Goal: Task Accomplishment & Management: Complete application form

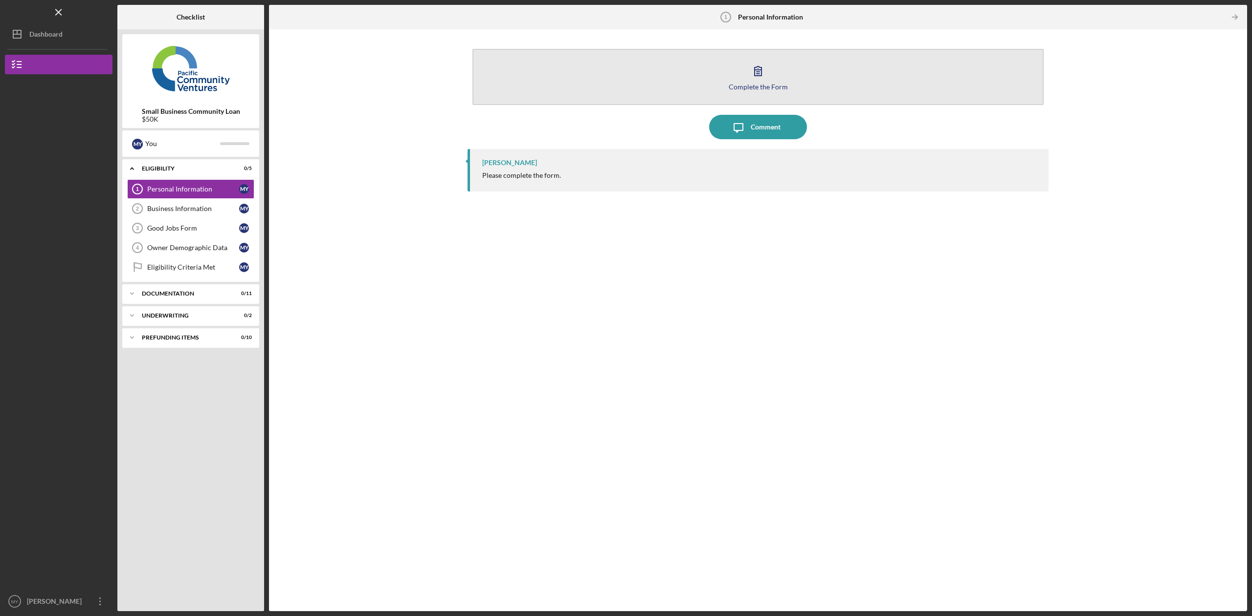
click at [758, 78] on icon "button" at bounding box center [758, 71] width 24 height 24
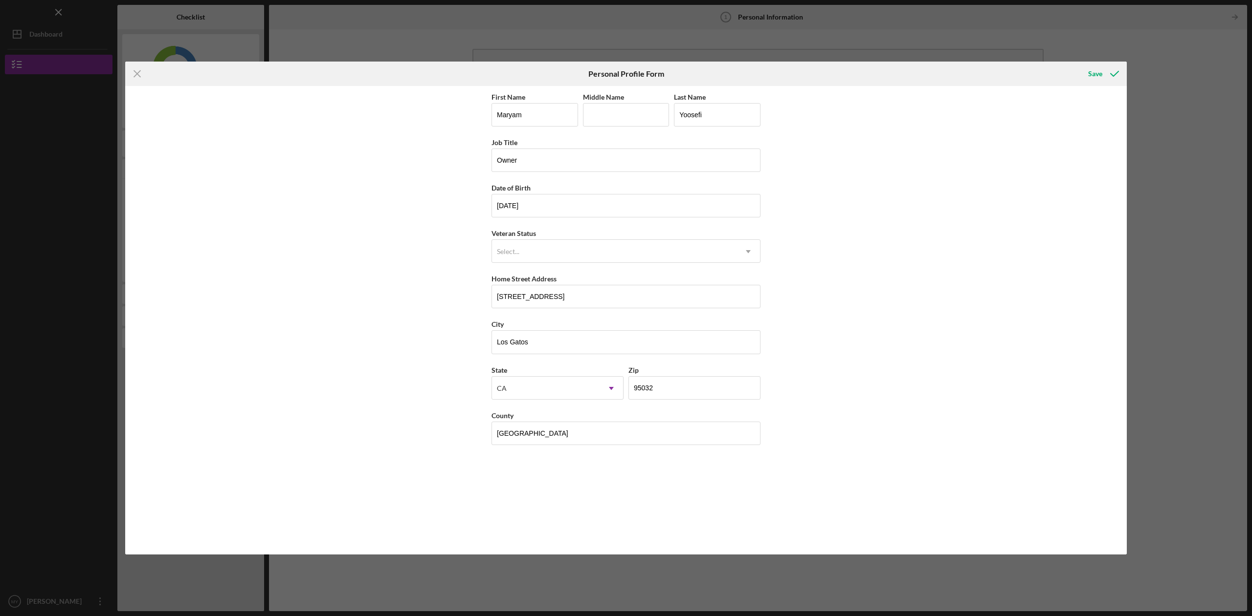
click at [136, 73] on line at bounding box center [137, 74] width 6 height 6
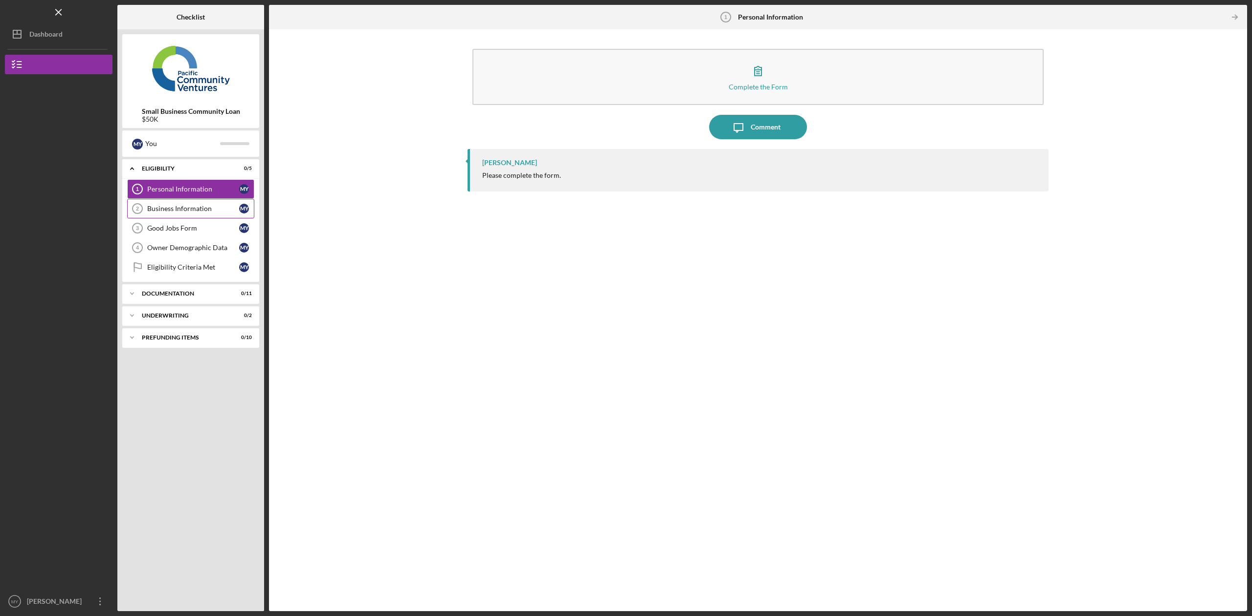
click at [189, 207] on div "Business Information" at bounding box center [193, 209] width 92 height 8
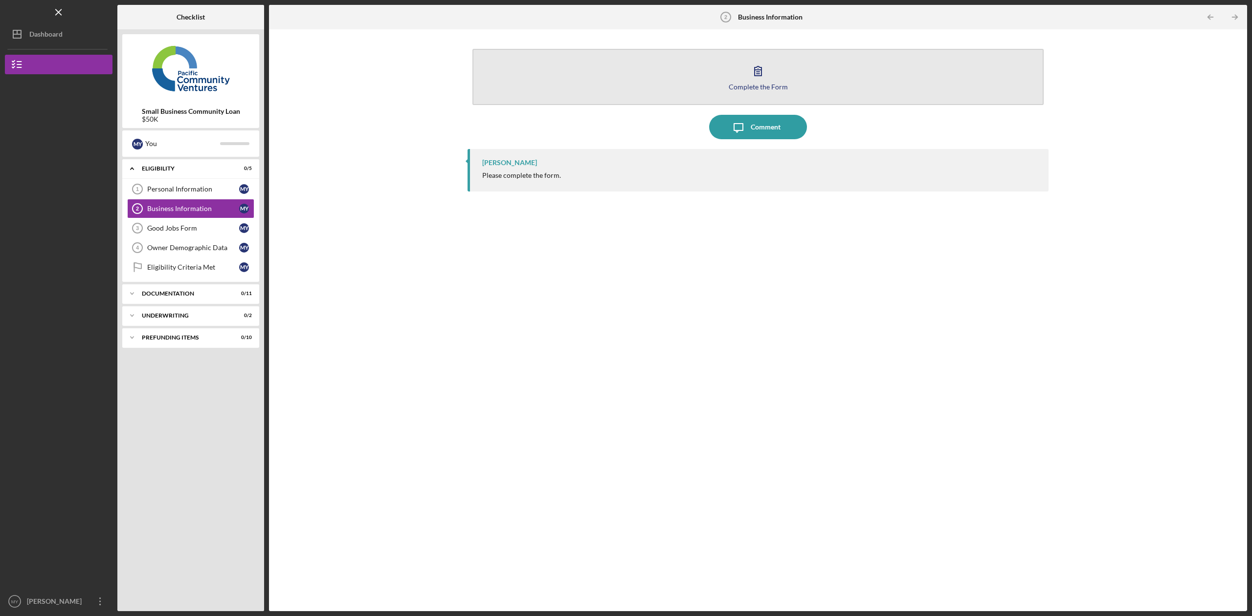
click at [754, 78] on icon "button" at bounding box center [758, 71] width 24 height 24
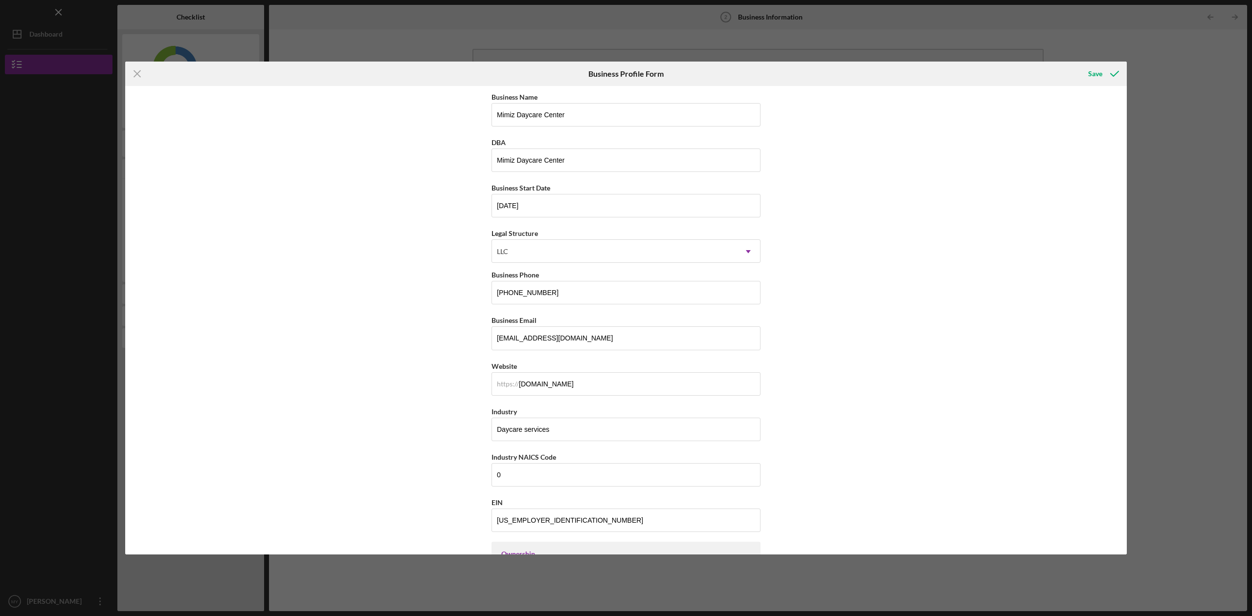
drag, startPoint x: 137, startPoint y: 75, endPoint x: 130, endPoint y: 73, distance: 7.7
click at [137, 75] on icon "Icon/Menu Close" at bounding box center [137, 74] width 24 height 24
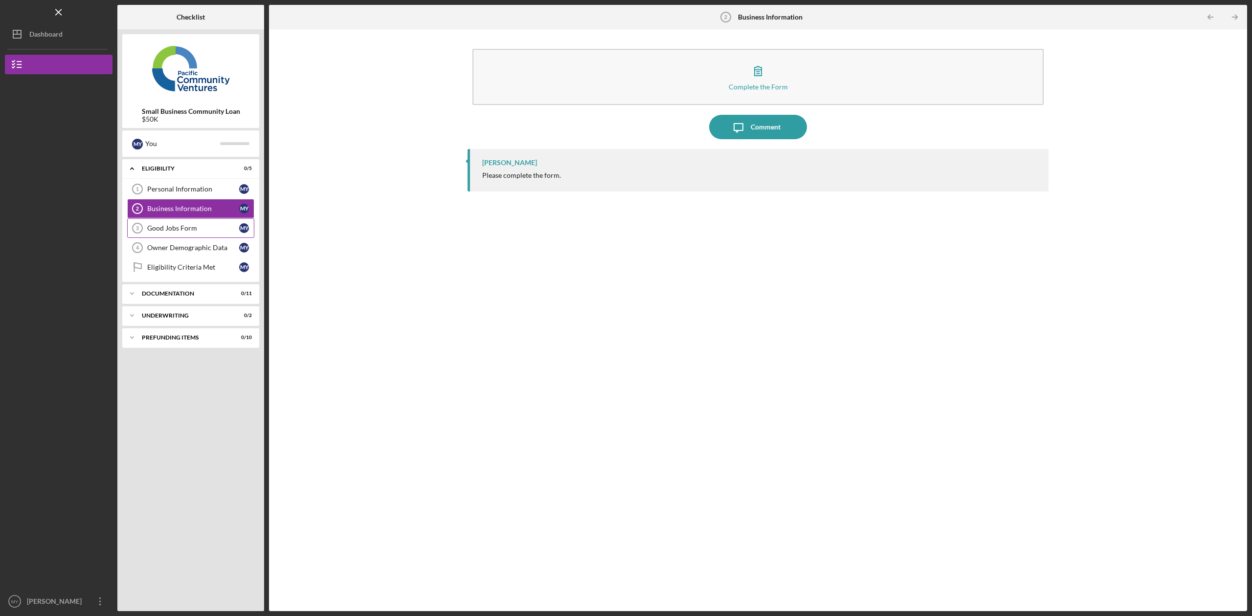
click at [163, 228] on div "Good Jobs Form" at bounding box center [193, 228] width 92 height 8
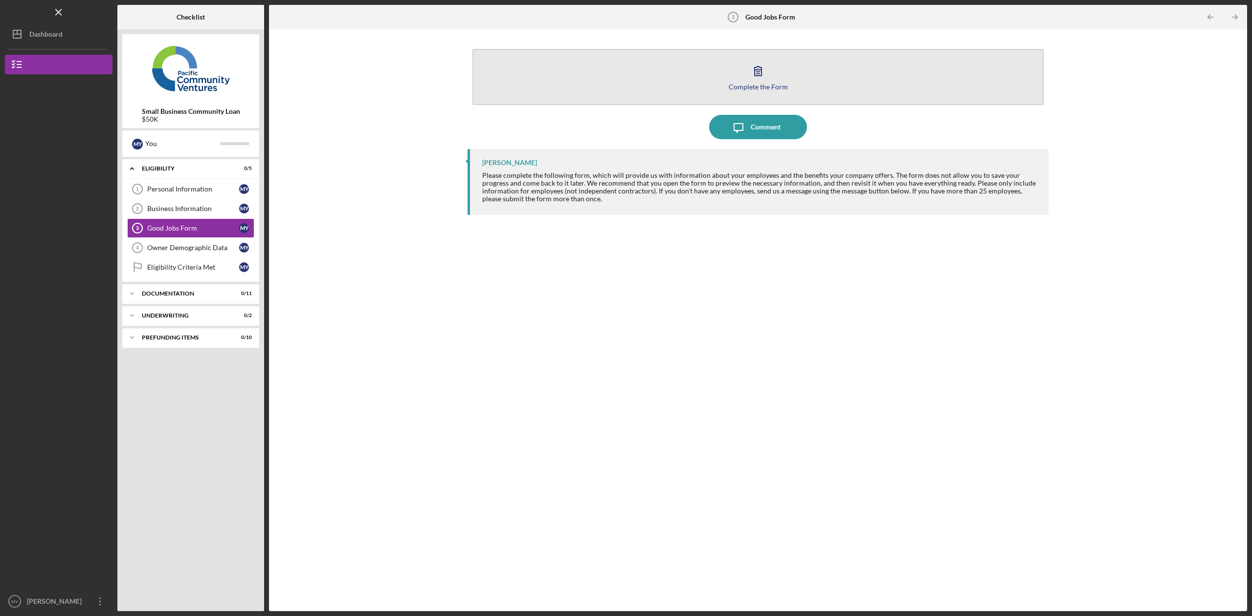
click at [734, 90] on button "Complete the Form Form" at bounding box center [757, 77] width 571 height 56
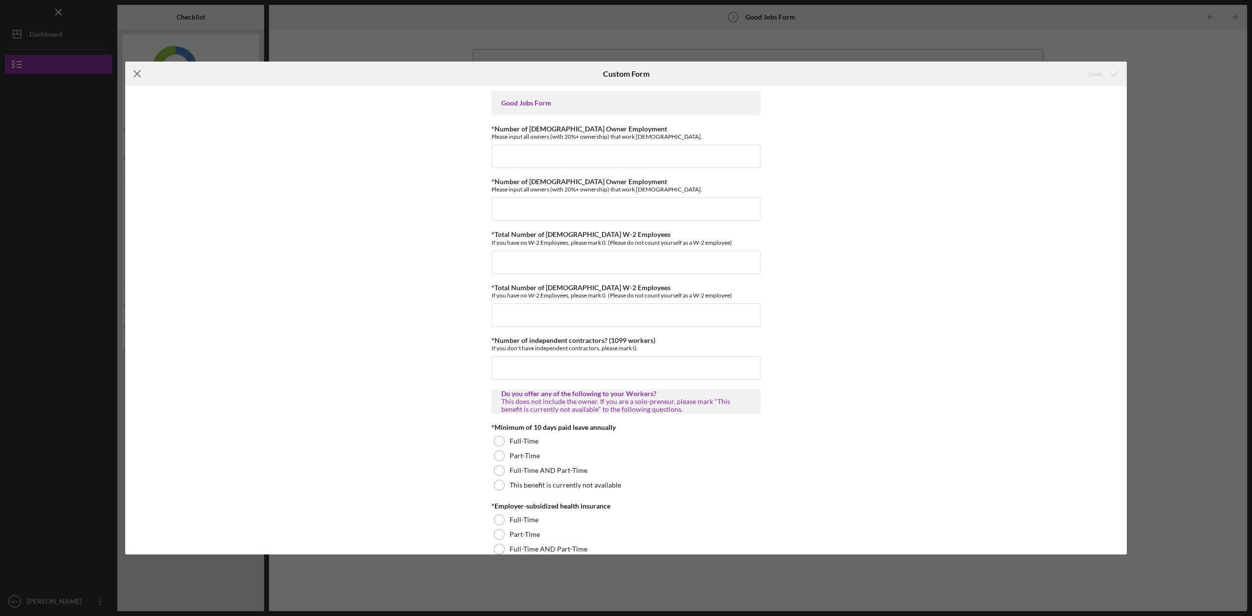
click at [139, 73] on icon "Icon/Menu Close" at bounding box center [137, 74] width 24 height 24
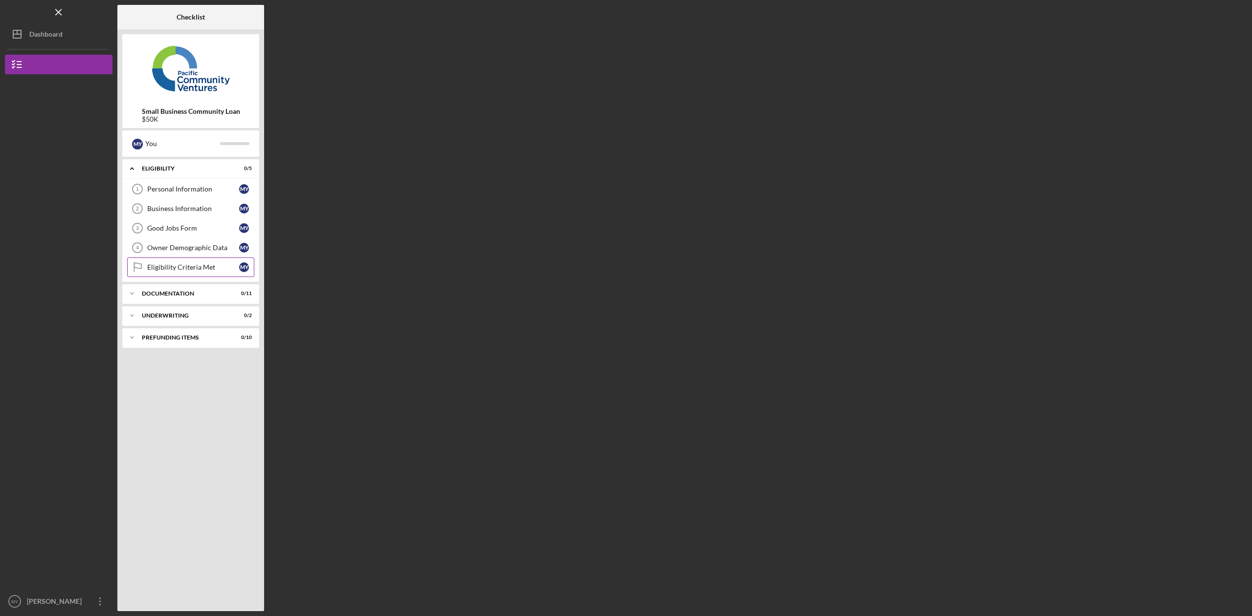
click at [190, 267] on div "Eligibility Criteria Met" at bounding box center [193, 268] width 92 height 8
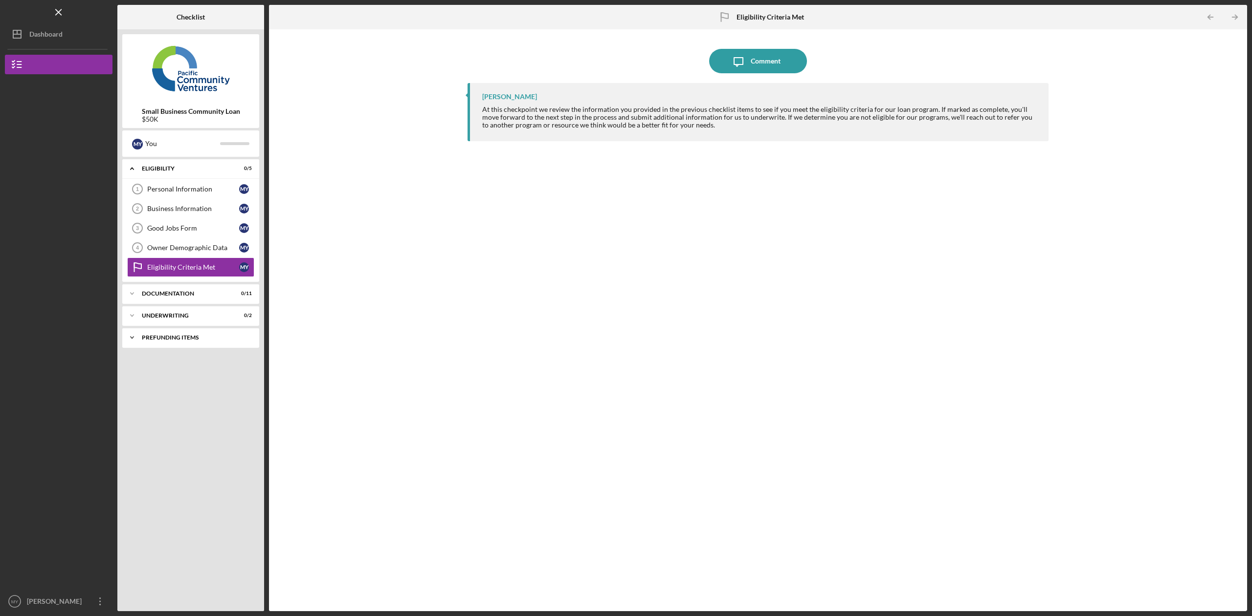
click at [177, 337] on div "Prefunding Items" at bounding box center [194, 338] width 105 height 6
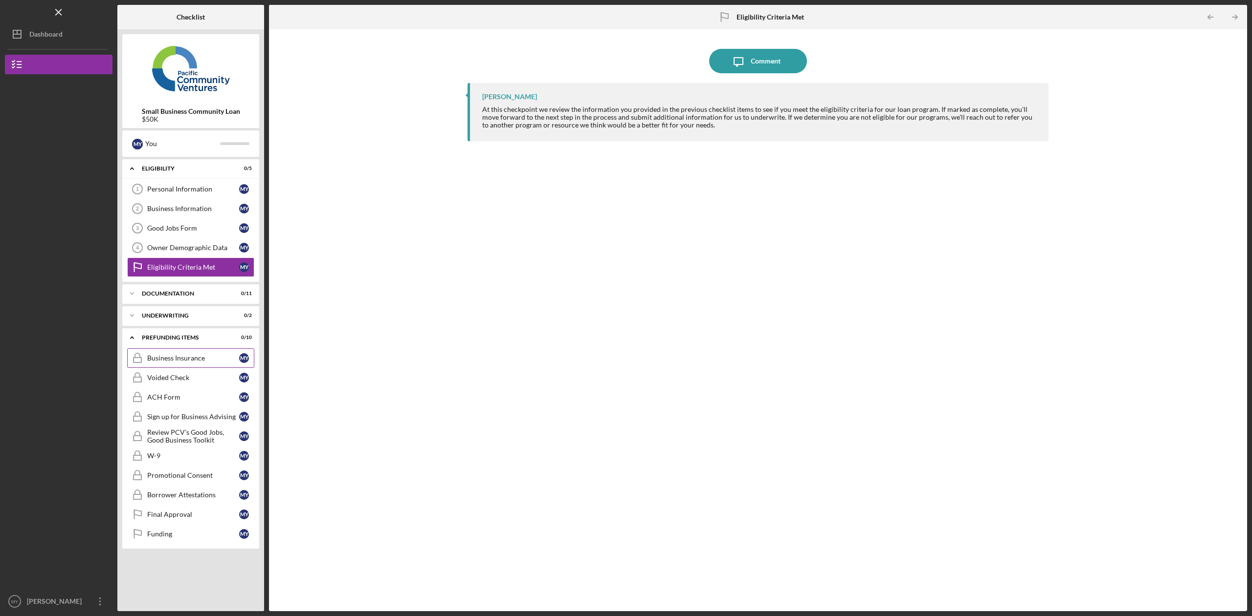
click at [180, 359] on div "Business Insurance" at bounding box center [193, 358] width 92 height 8
